Goal: Task Accomplishment & Management: Manage account settings

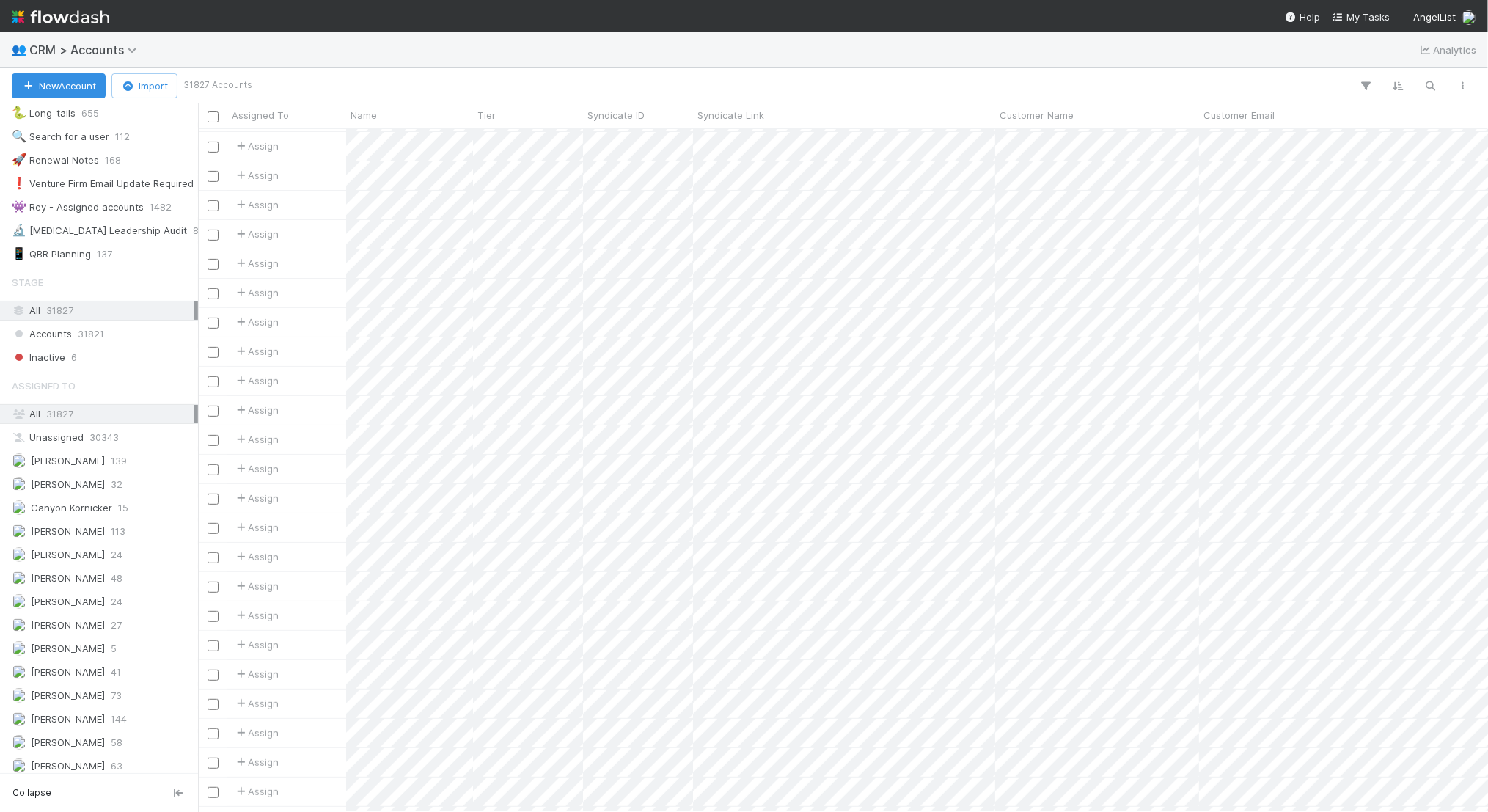
scroll to position [250, 0]
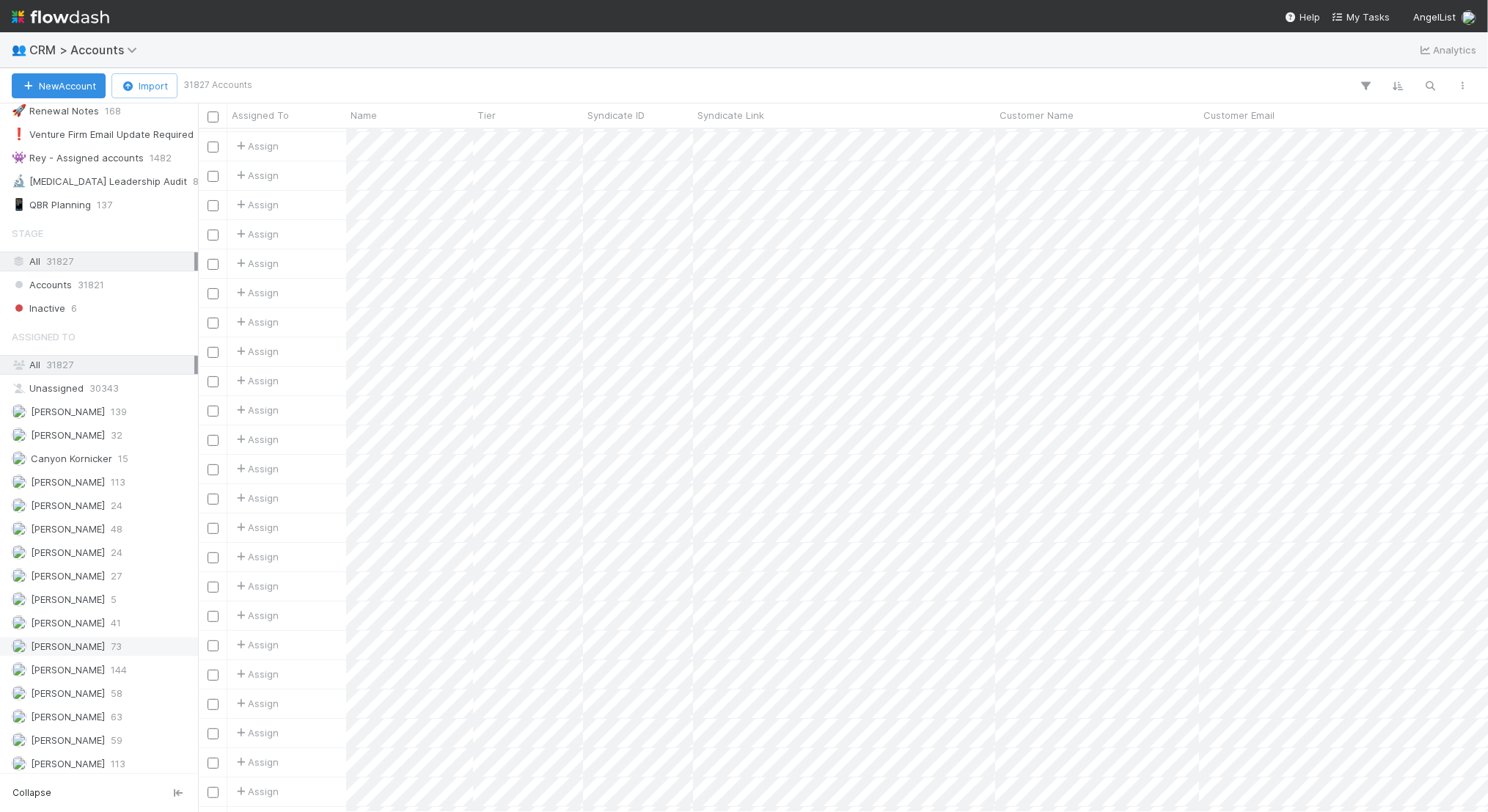
click at [109, 637] on div "[PERSON_NAME] 73" at bounding box center [103, 645] width 182 height 18
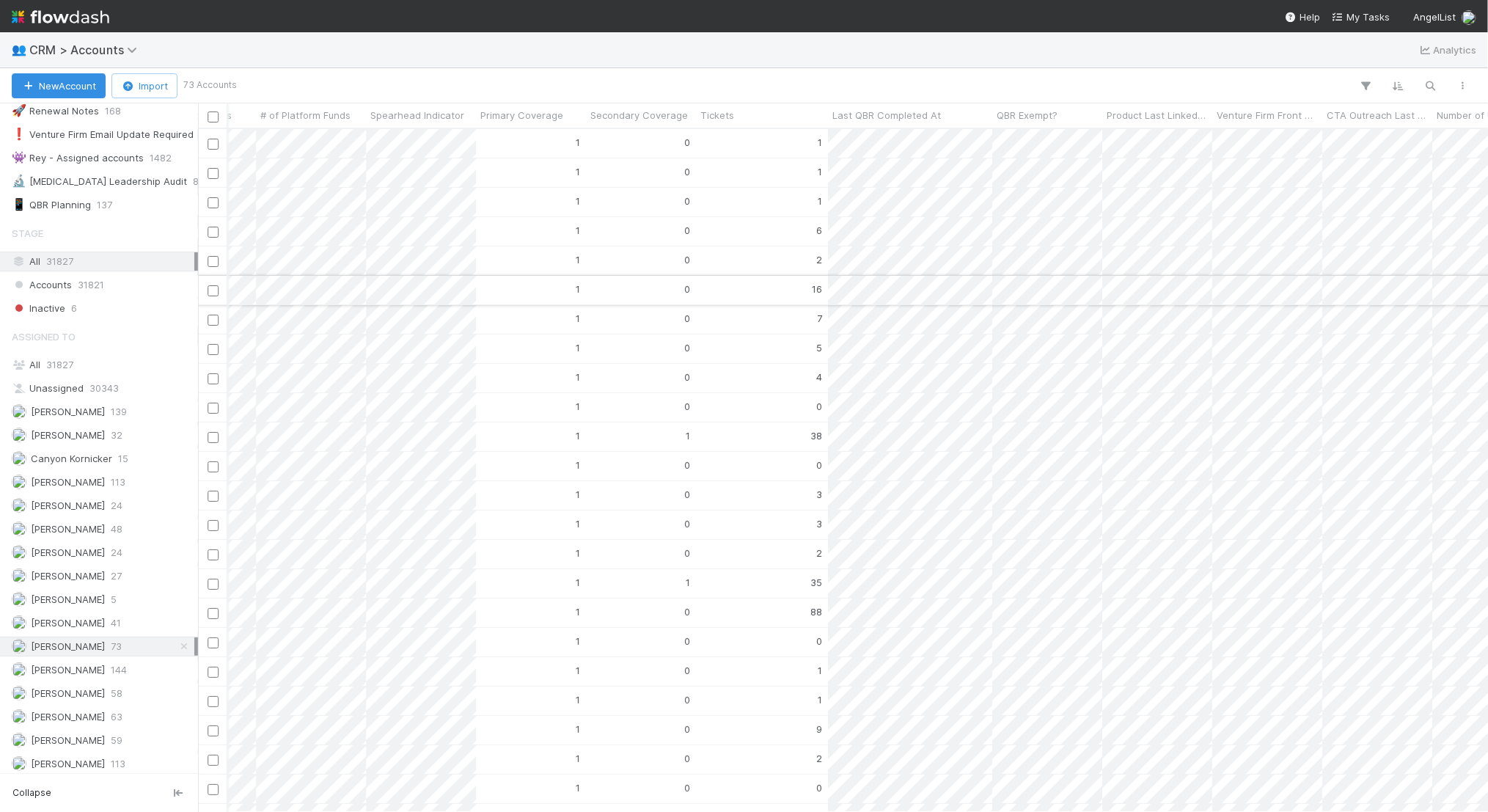
scroll to position [0, 3960]
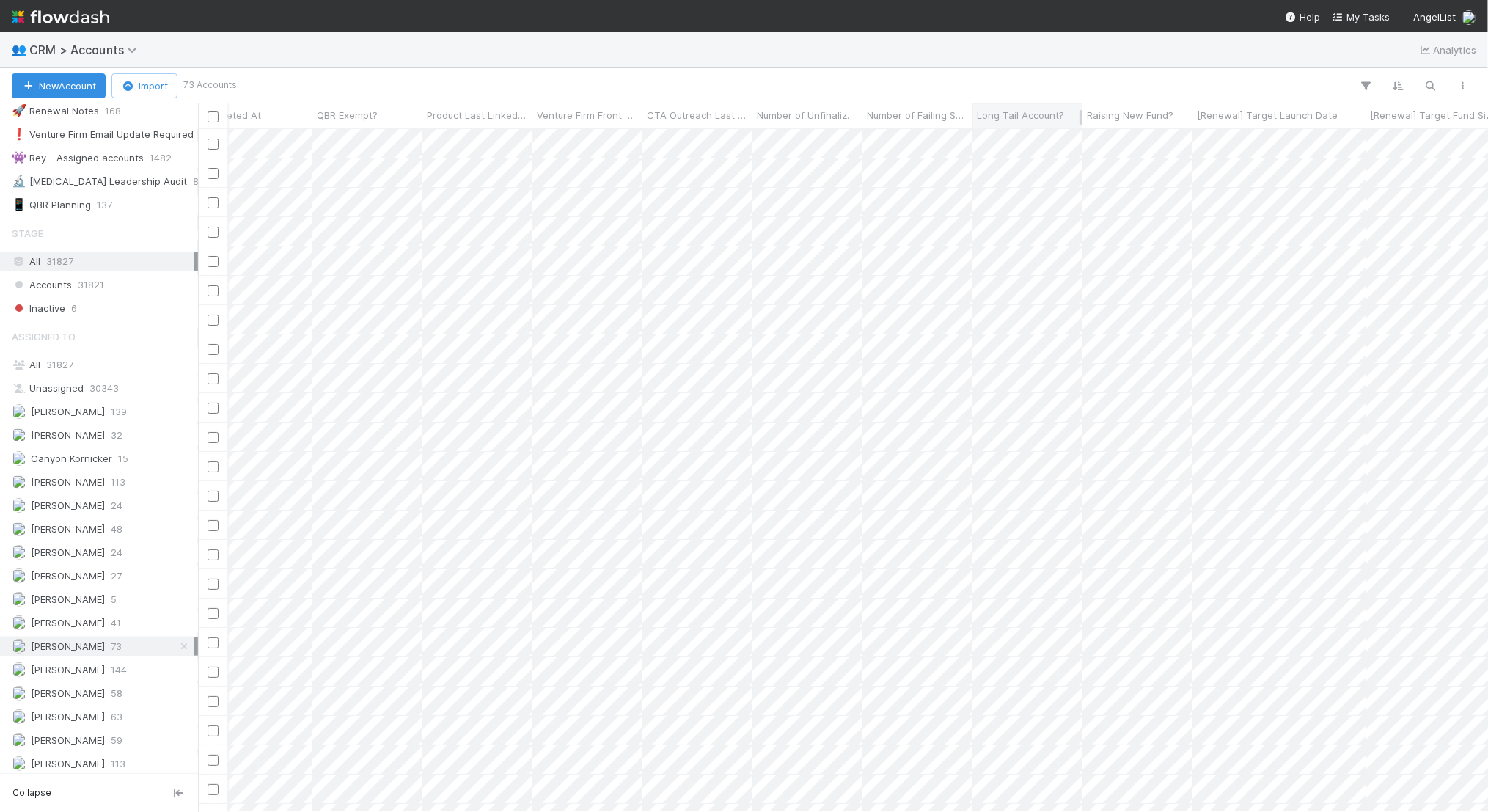
click at [1011, 117] on span "Long Tail Account?" at bounding box center [1021, 115] width 87 height 14
click at [1095, 144] on div "Sort ☐ → ☑" at bounding box center [1060, 143] width 167 height 22
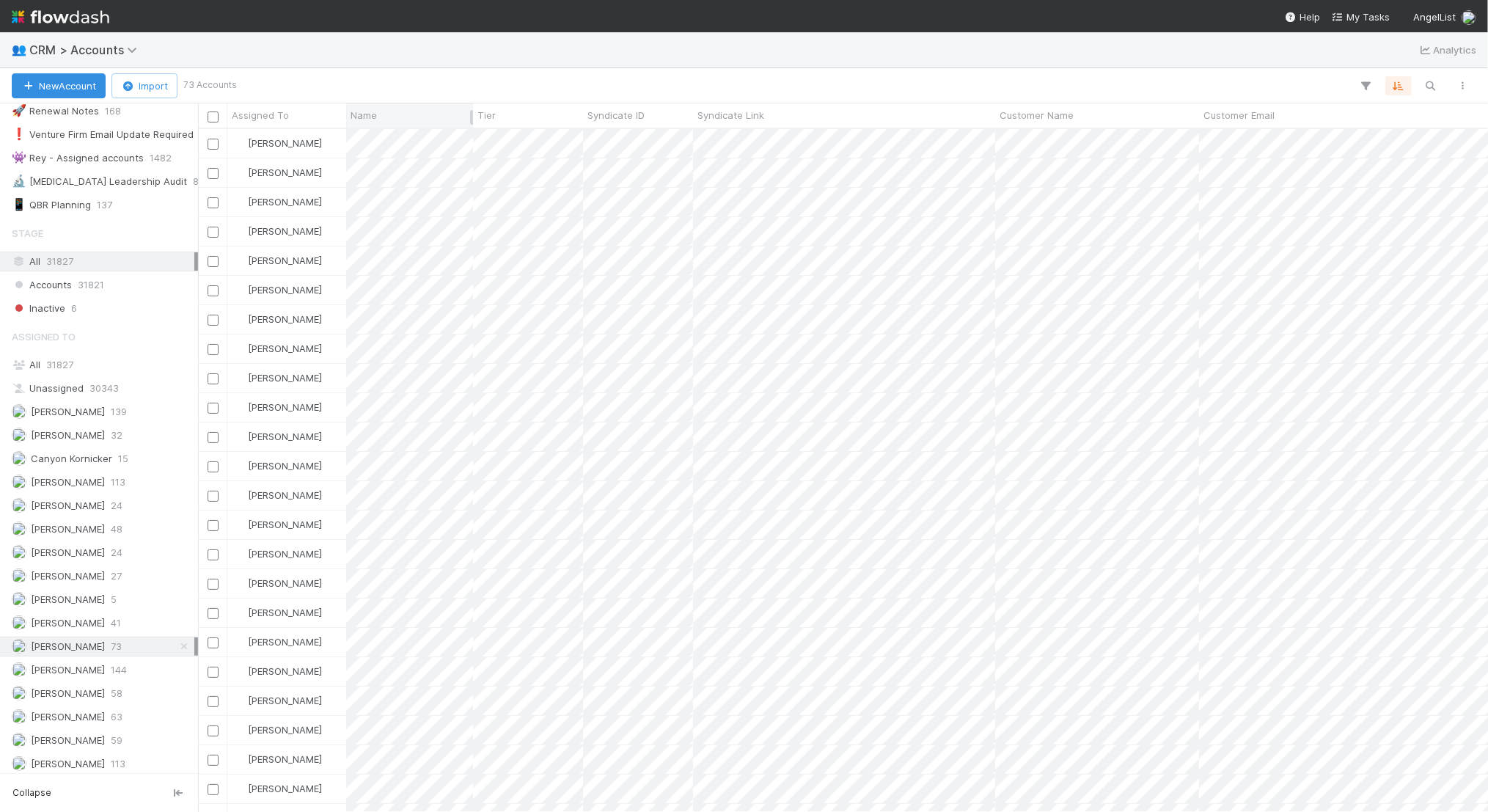
click at [424, 116] on div "Name" at bounding box center [410, 115] width 119 height 14
click at [570, 86] on div "Sort A → Z Sort Z → A Synced 1 hour ago Sync" at bounding box center [744, 406] width 1488 height 812
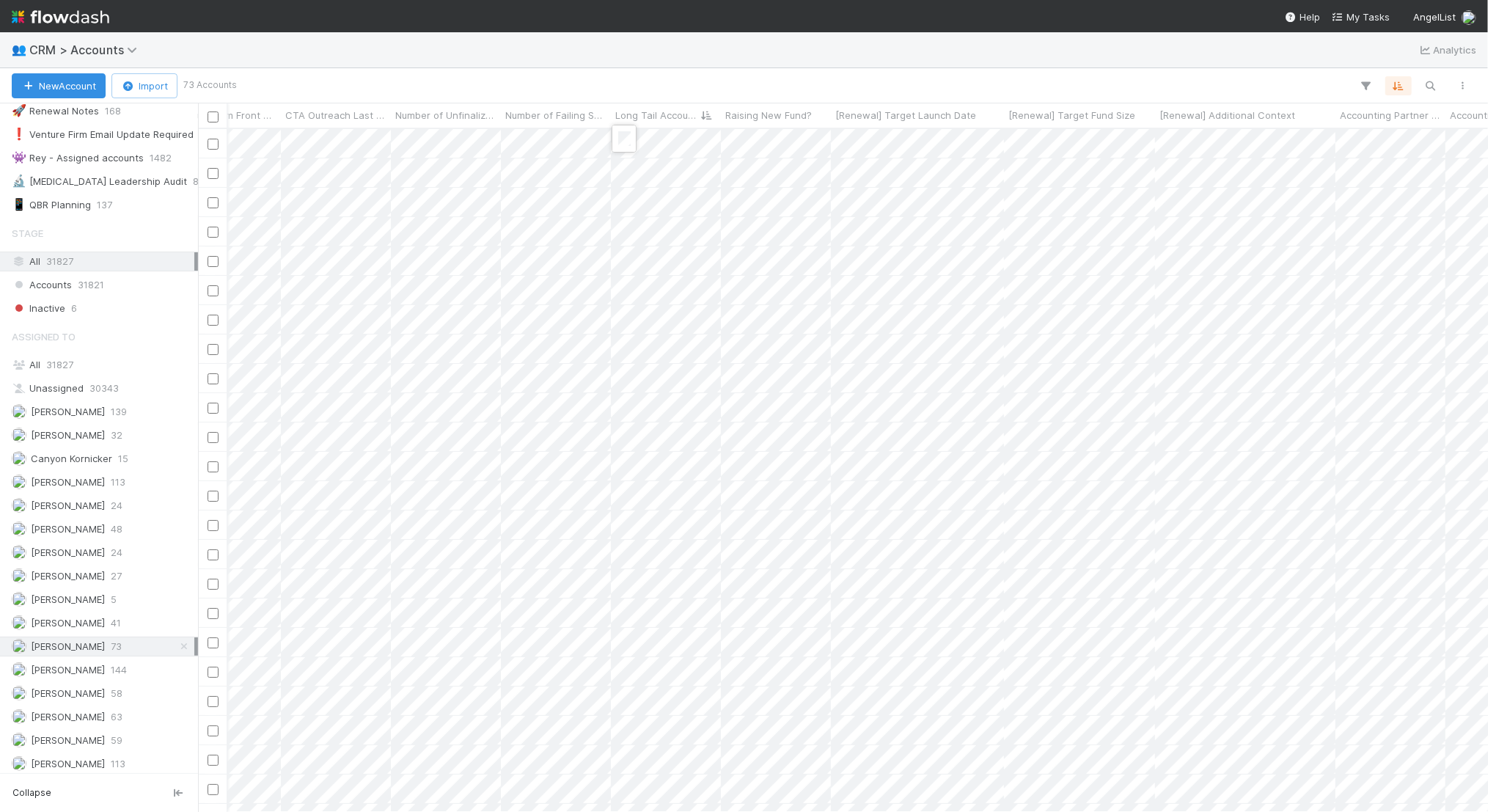
click at [550, 190] on div at bounding box center [744, 406] width 1488 height 812
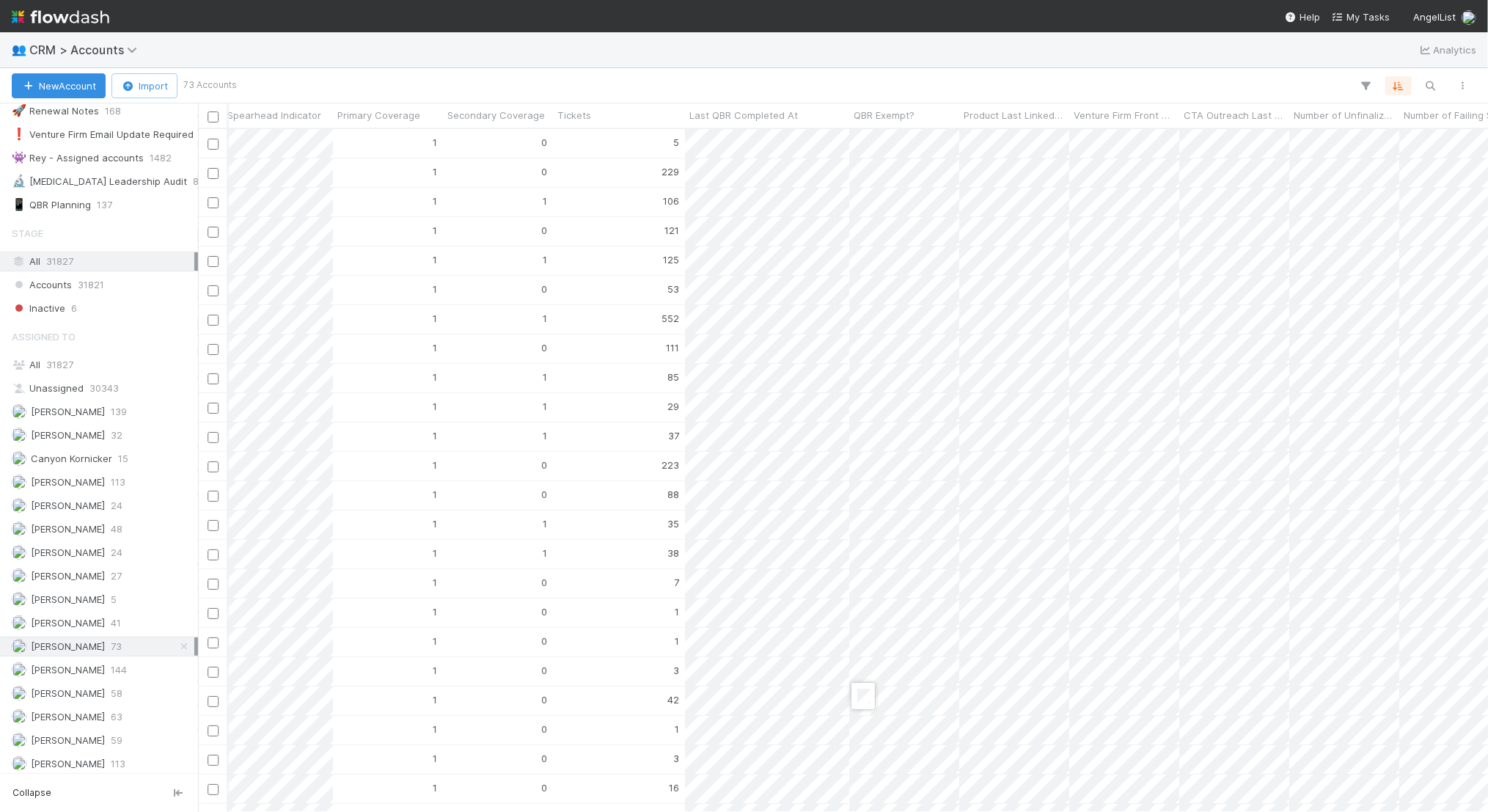
click at [742, 705] on div at bounding box center [744, 406] width 1488 height 812
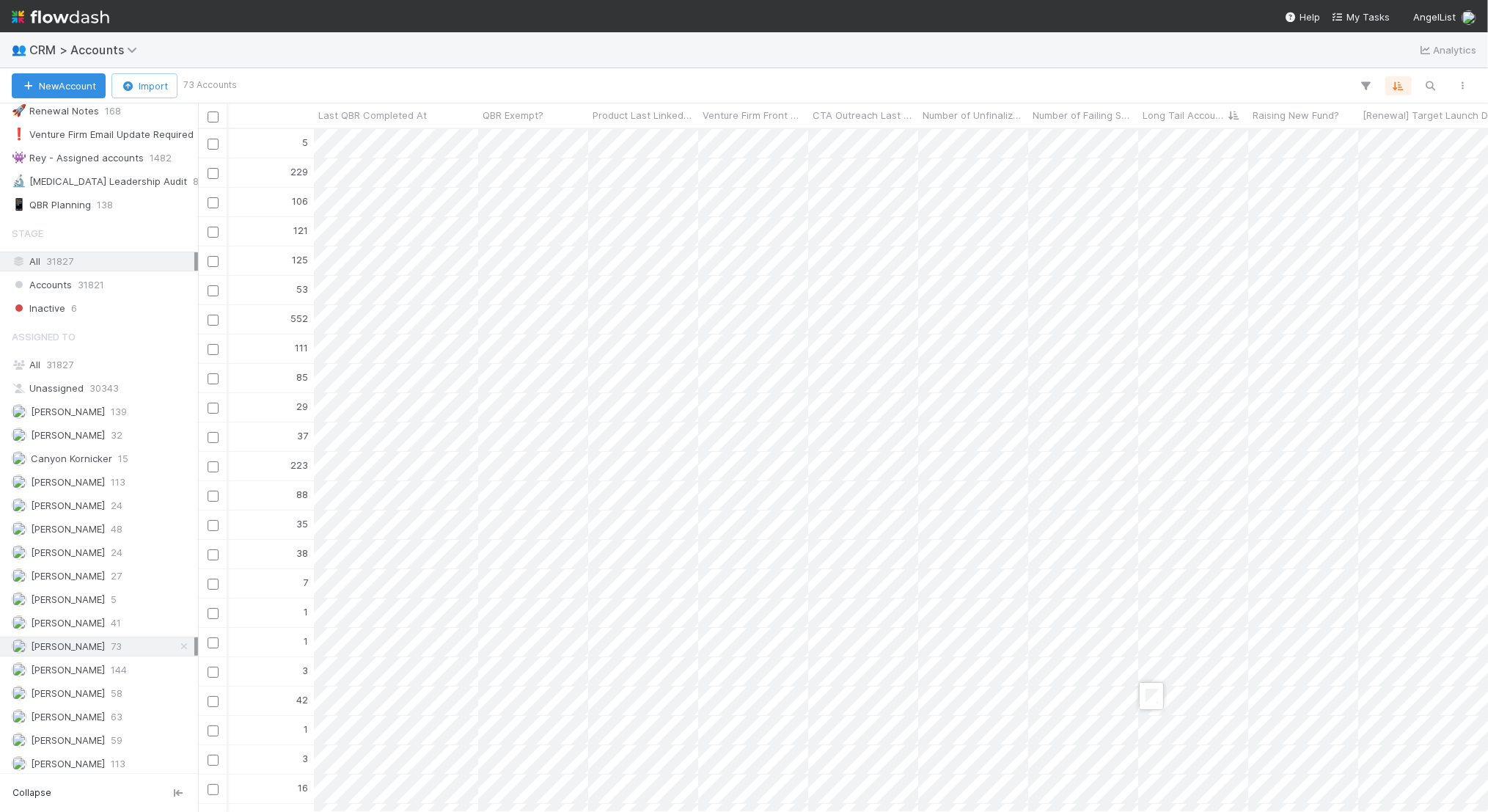
click at [1182, 705] on div at bounding box center [744, 406] width 1488 height 812
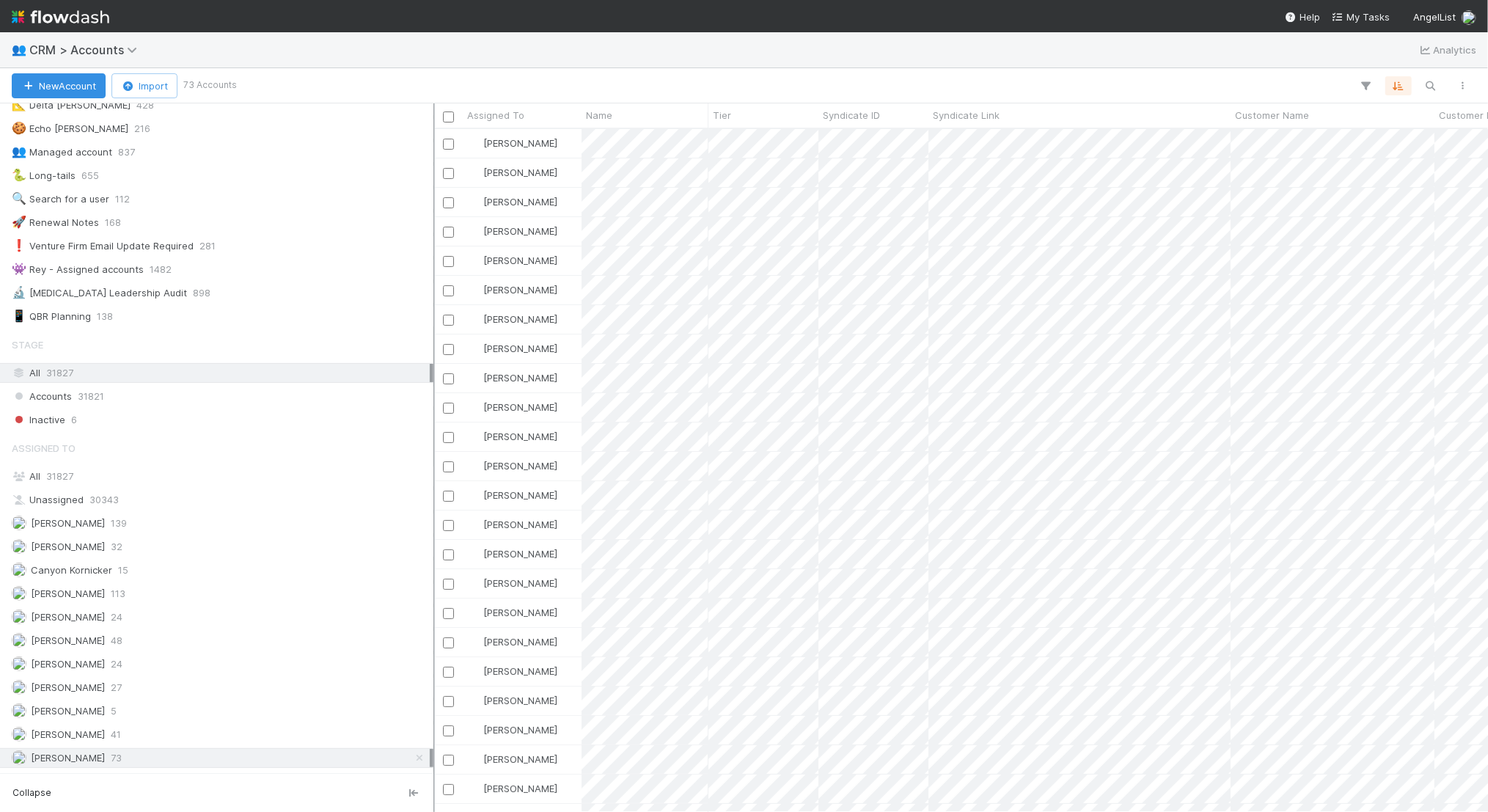
drag, startPoint x: 200, startPoint y: 121, endPoint x: 433, endPoint y: 146, distance: 234.3
click at [433, 146] on div at bounding box center [434, 457] width 2 height 708
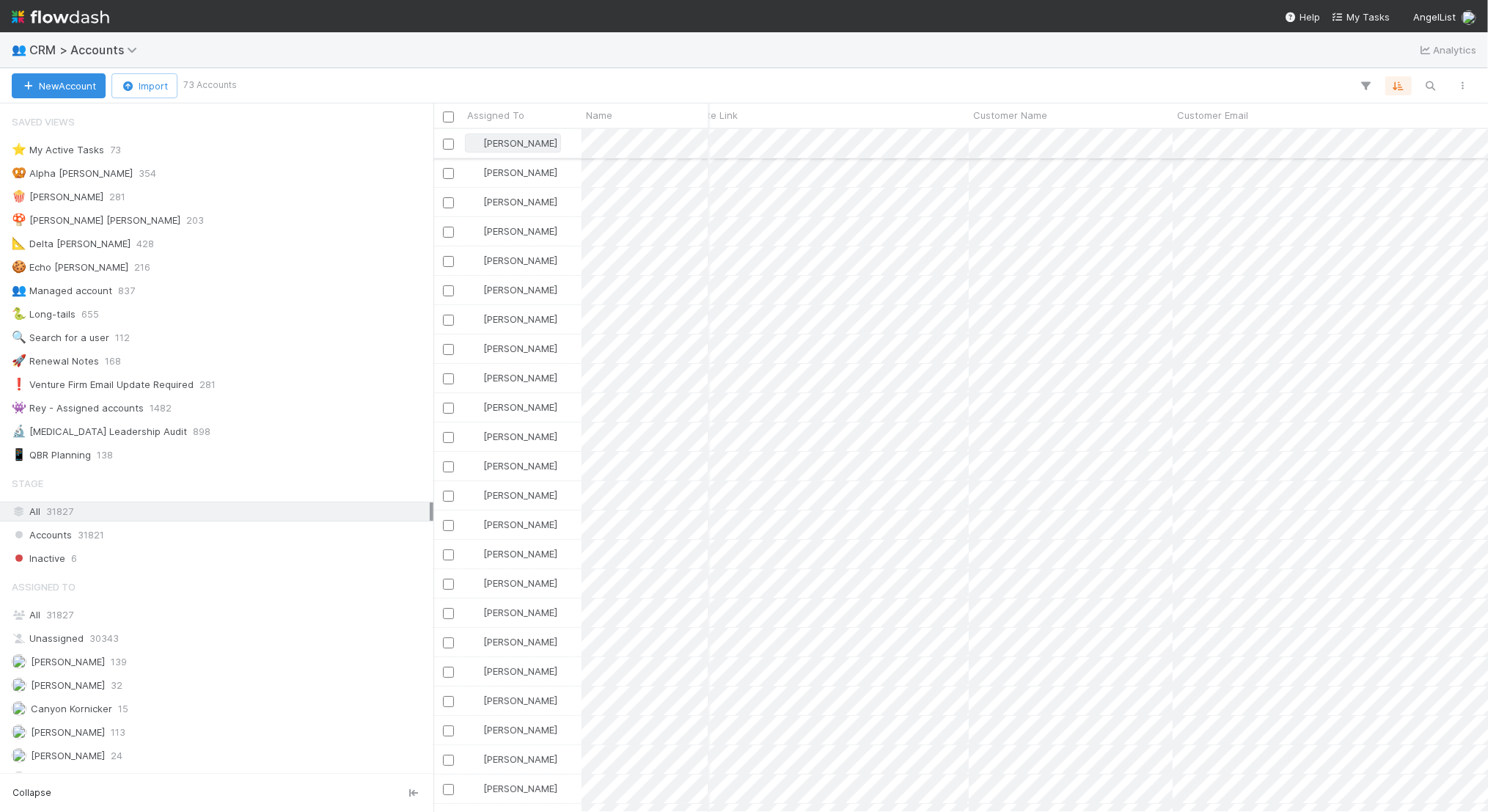
scroll to position [0, 594]
